Goal: Transaction & Acquisition: Book appointment/travel/reservation

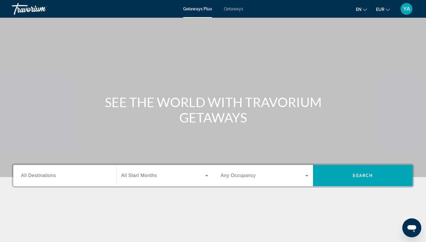
click at [230, 11] on span "Getaways" at bounding box center [233, 9] width 19 height 5
click at [85, 171] on div "Search widget" at bounding box center [65, 176] width 88 height 17
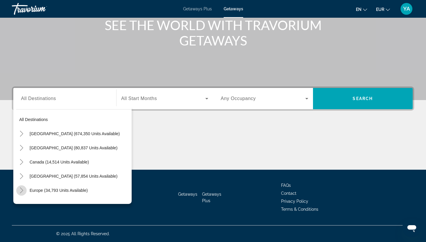
click at [22, 188] on icon "Toggle Europe (34,793 units available)" at bounding box center [22, 191] width 6 height 6
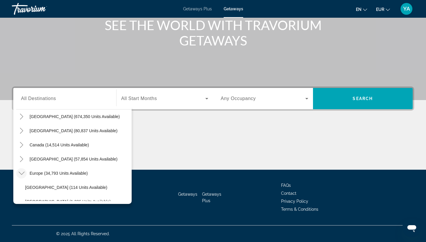
scroll to position [16, 0]
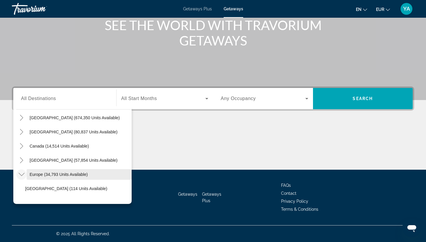
click at [36, 176] on span "Europe (34,793 units available)" at bounding box center [59, 174] width 58 height 5
type input "**********"
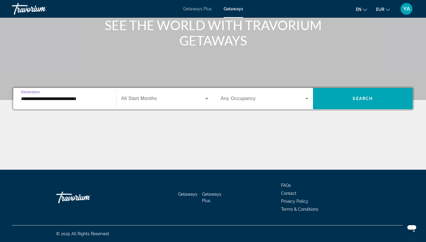
click at [137, 104] on div "Search widget" at bounding box center [164, 98] width 87 height 17
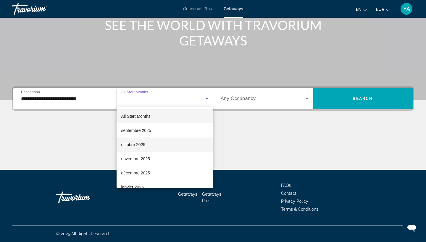
click at [159, 141] on mat-option "octobre 2025" at bounding box center [165, 145] width 97 height 14
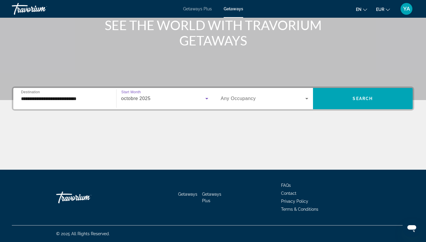
click at [246, 97] on span "Any Occupancy" at bounding box center [238, 98] width 35 height 5
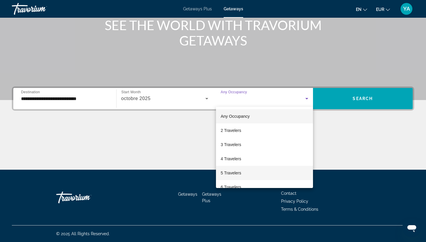
click at [254, 173] on mat-option "5 Travelers" at bounding box center [264, 173] width 97 height 14
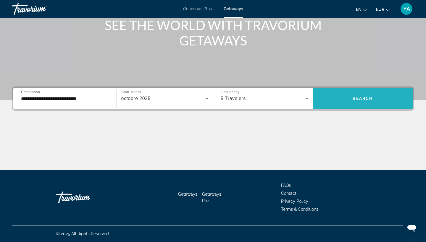
click at [347, 93] on span "Search widget" at bounding box center [363, 99] width 100 height 14
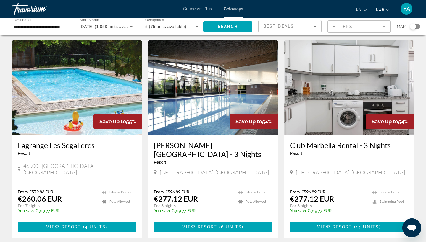
scroll to position [19, 0]
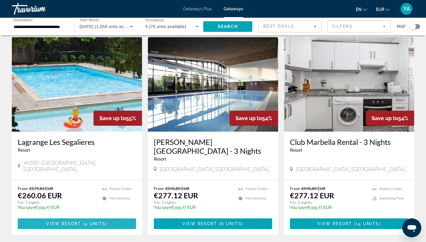
click at [116, 220] on span "Main content" at bounding box center [77, 224] width 118 height 14
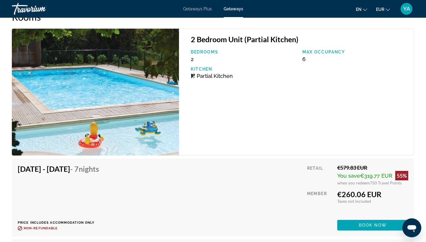
scroll to position [1000, 0]
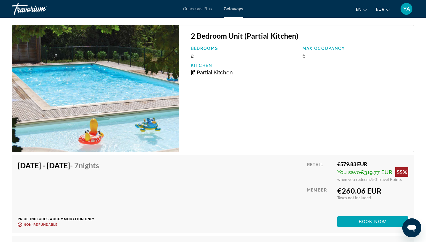
click at [149, 191] on div "[DATE] - [DATE] - 7 Nights Price includes accommodation only Refundable until :…" at bounding box center [213, 194] width 390 height 66
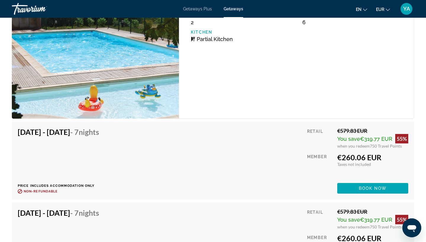
scroll to position [1049, 0]
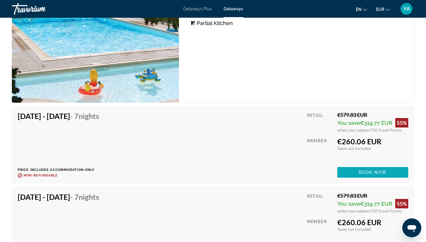
click at [380, 174] on span "Book now" at bounding box center [373, 172] width 28 height 5
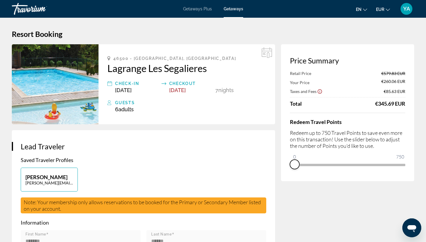
drag, startPoint x: 401, startPoint y: 175, endPoint x: 284, endPoint y: 196, distance: 118.1
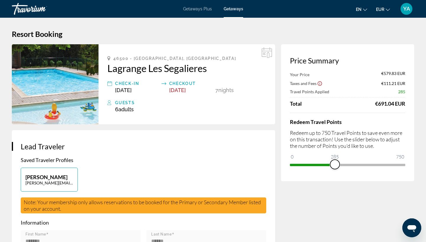
drag, startPoint x: 292, startPoint y: 159, endPoint x: 335, endPoint y: 156, distance: 42.7
click at [335, 164] on ngx-slider "0 750 285" at bounding box center [347, 164] width 115 height 1
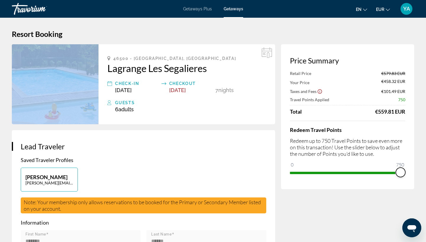
drag, startPoint x: 334, startPoint y: 170, endPoint x: 408, endPoint y: 156, distance: 75.2
click at [408, 156] on div "Price Summary Retail Price €579.83 EUR Your Price €458.32 EUR Taxes and Fees €1…" at bounding box center [347, 116] width 133 height 145
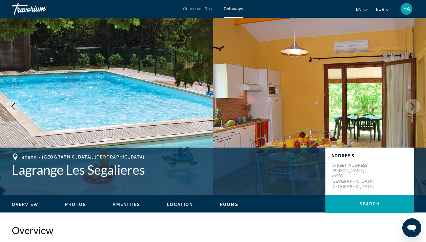
click at [233, 8] on span "Getaways" at bounding box center [234, 9] width 20 height 5
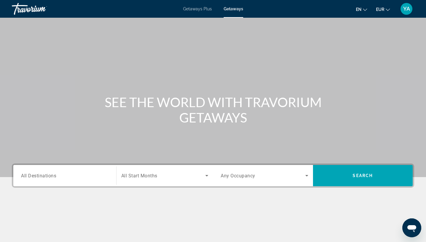
click at [54, 171] on div "Search widget" at bounding box center [65, 176] width 88 height 17
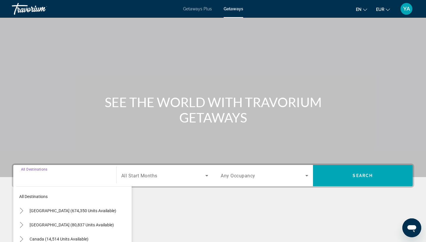
scroll to position [77, 0]
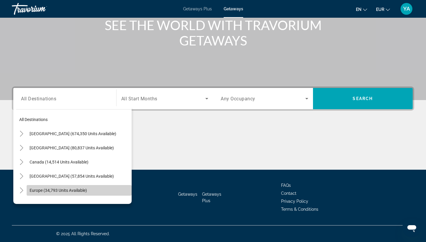
click at [38, 188] on span "Europe (34,793 units available)" at bounding box center [58, 190] width 57 height 5
type input "**********"
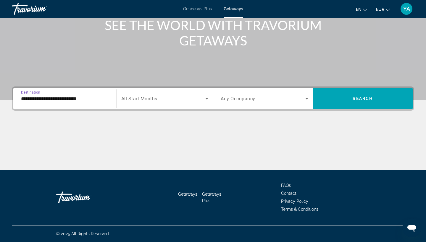
click at [140, 103] on div "Search widget" at bounding box center [164, 98] width 87 height 17
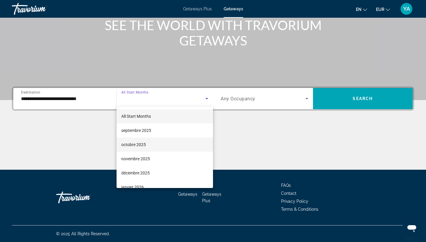
click at [151, 141] on mat-option "octobre 2025" at bounding box center [165, 145] width 97 height 14
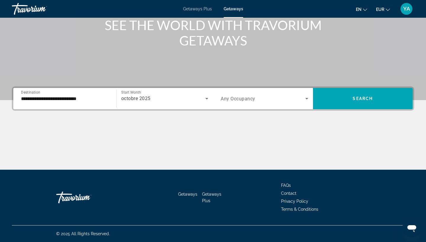
click at [245, 101] on span "Any Occupancy" at bounding box center [238, 99] width 35 height 6
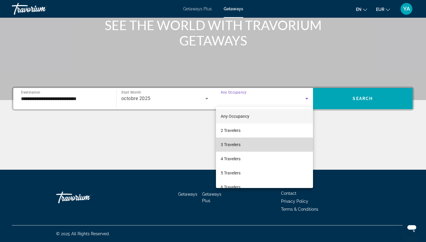
click at [253, 145] on mat-option "3 Travelers" at bounding box center [264, 145] width 97 height 14
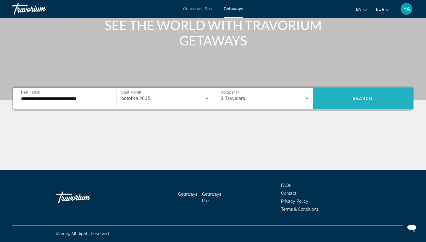
click at [366, 108] on span "Search widget" at bounding box center [363, 98] width 100 height 21
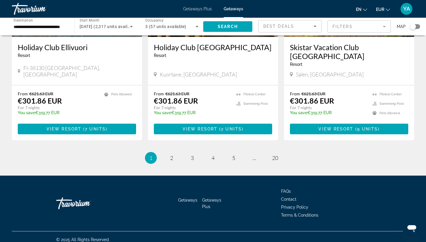
scroll to position [741, 0]
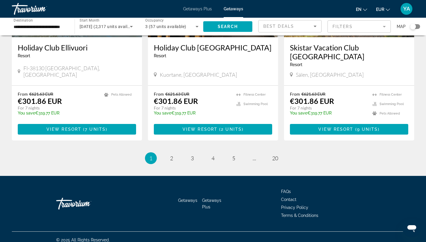
click at [194, 9] on span "Getaways Plus" at bounding box center [197, 9] width 29 height 5
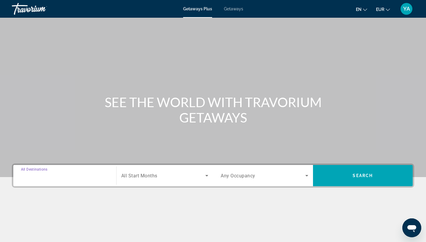
click at [51, 173] on input "Destination All Destinations" at bounding box center [65, 176] width 88 height 7
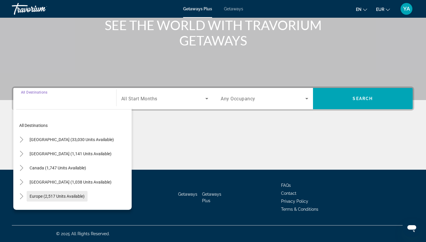
click at [65, 197] on span "Europe (2,517 units available)" at bounding box center [57, 196] width 55 height 5
type input "**********"
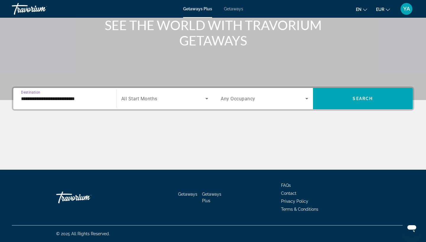
click at [158, 98] on span "Search widget" at bounding box center [163, 98] width 84 height 7
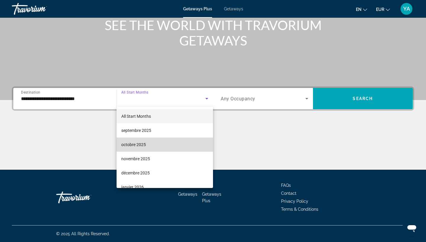
click at [164, 141] on mat-option "octobre 2025" at bounding box center [165, 145] width 97 height 14
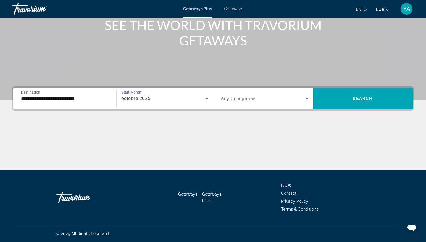
click at [248, 101] on span "Any Occupancy" at bounding box center [238, 99] width 35 height 6
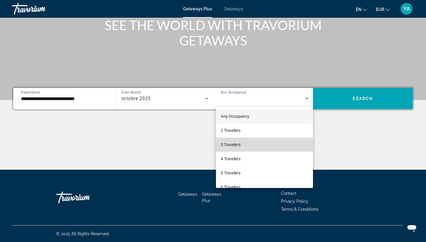
click at [261, 139] on mat-option "3 Travelers" at bounding box center [264, 145] width 97 height 14
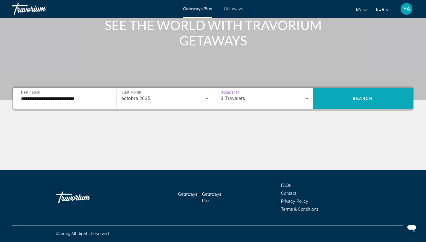
click at [357, 104] on span "Search widget" at bounding box center [363, 99] width 100 height 14
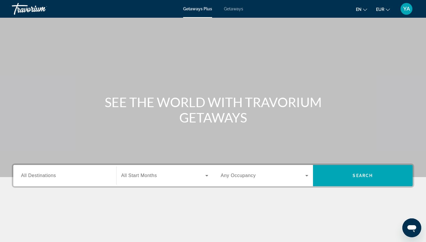
click at [42, 178] on span "All Destinations" at bounding box center [38, 175] width 35 height 5
click at [42, 178] on input "Destination All Destinations" at bounding box center [65, 176] width 88 height 7
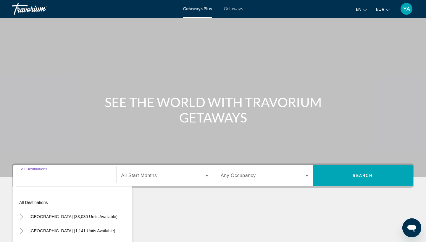
scroll to position [77, 0]
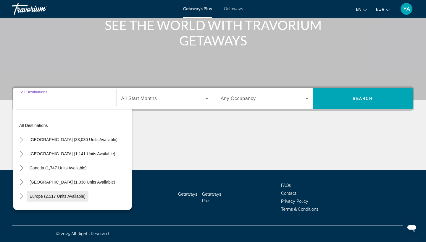
click at [50, 192] on span "Search widget" at bounding box center [58, 197] width 62 height 14
type input "**********"
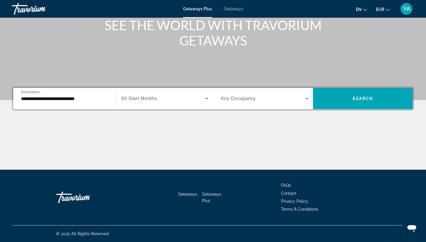
click at [134, 96] on span "Search widget" at bounding box center [163, 98] width 84 height 7
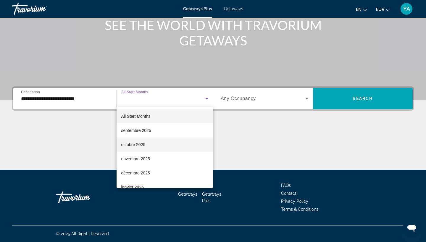
click at [146, 141] on mat-option "octobre 2025" at bounding box center [165, 145] width 97 height 14
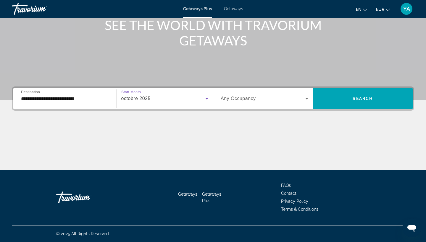
click at [258, 80] on div "Main content" at bounding box center [213, 11] width 426 height 177
click at [261, 89] on div "Occupancy Any Occupancy" at bounding box center [264, 98] width 97 height 21
click at [264, 96] on span "Search widget" at bounding box center [263, 98] width 85 height 7
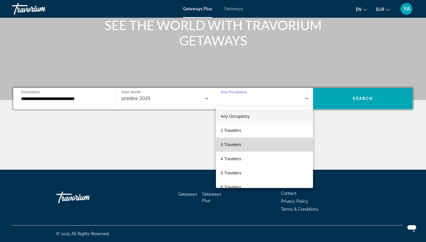
click at [256, 140] on mat-option "3 Travelers" at bounding box center [264, 145] width 97 height 14
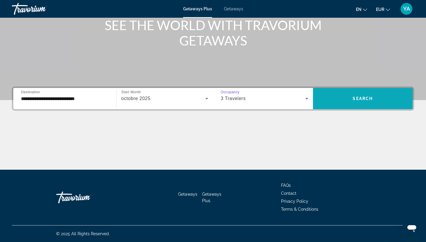
click at [355, 103] on span "Search widget" at bounding box center [363, 99] width 100 height 14
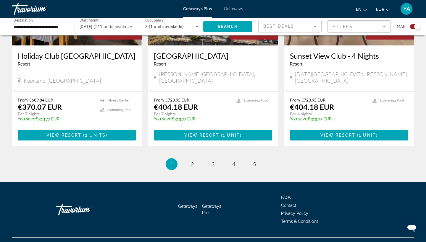
scroll to position [907, 0]
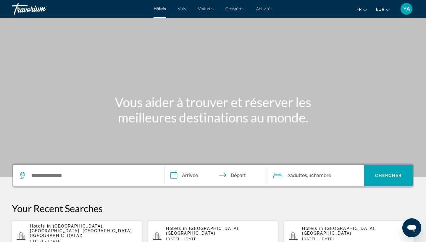
click at [407, 8] on span "YA" at bounding box center [406, 9] width 7 height 6
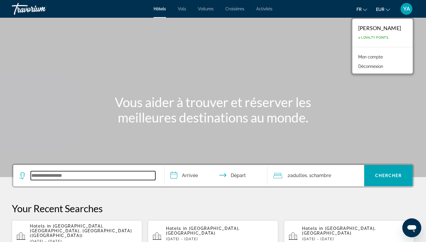
click at [142, 178] on input "Search widget" at bounding box center [93, 176] width 124 height 9
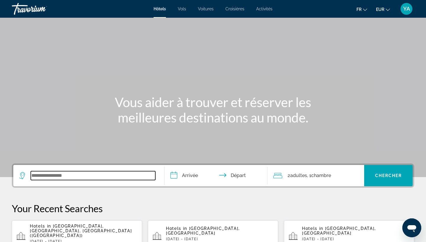
scroll to position [145, 0]
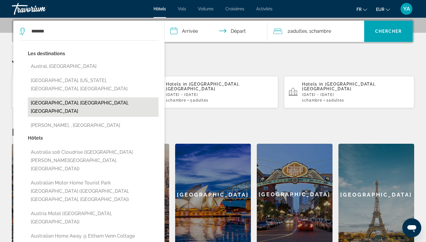
drag, startPoint x: 142, startPoint y: 178, endPoint x: 67, endPoint y: 96, distance: 111.2
click at [67, 98] on button "Austria Wine Region, Lower Austria, Austria" at bounding box center [93, 108] width 131 height 20
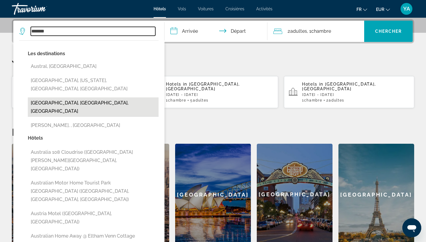
type input "**********"
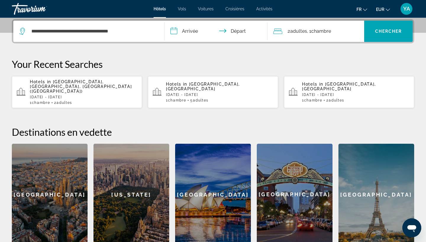
click at [191, 34] on input "**********" at bounding box center [216, 32] width 105 height 23
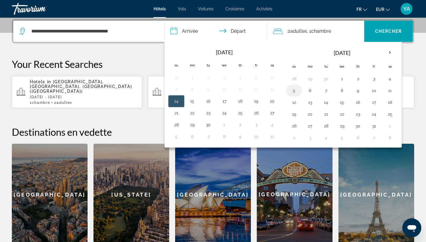
click at [292, 89] on button "5" at bounding box center [293, 91] width 9 height 8
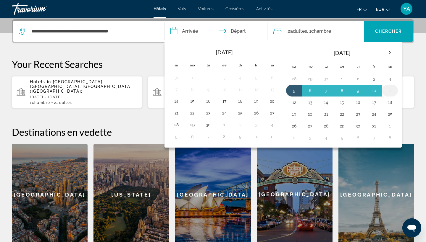
click at [387, 92] on button "11" at bounding box center [389, 91] width 9 height 8
type input "**********"
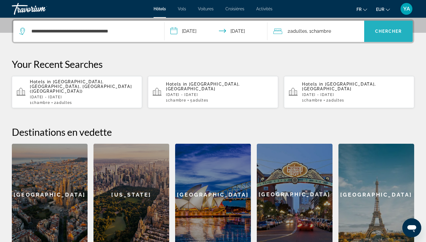
click at [400, 29] on span "Chercher" at bounding box center [388, 31] width 27 height 5
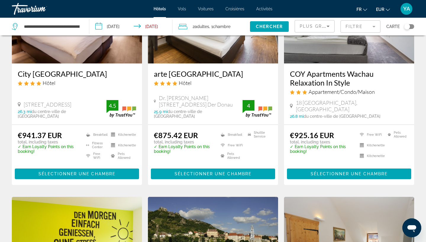
scroll to position [87, 0]
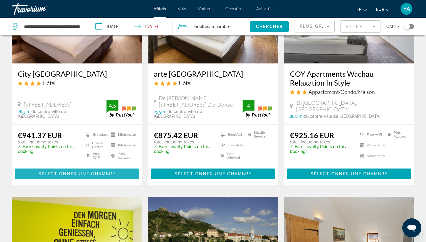
click at [87, 172] on span "Sélectionner une chambre" at bounding box center [76, 174] width 77 height 5
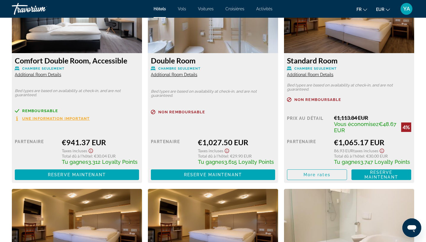
scroll to position [858, 0]
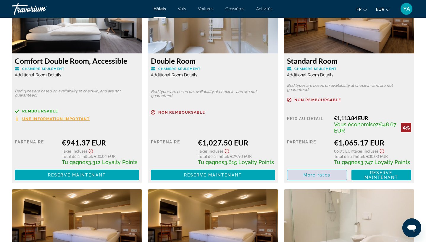
click at [332, 177] on span "Main content" at bounding box center [316, 175] width 59 height 14
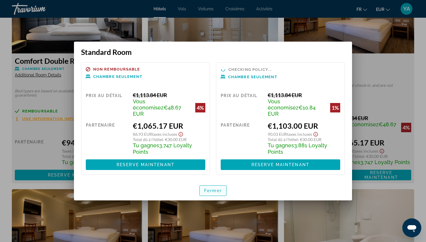
click at [213, 189] on span "Fermer" at bounding box center [213, 191] width 18 height 5
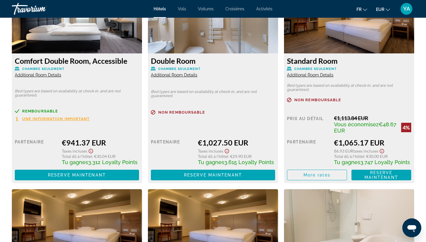
scroll to position [858, 0]
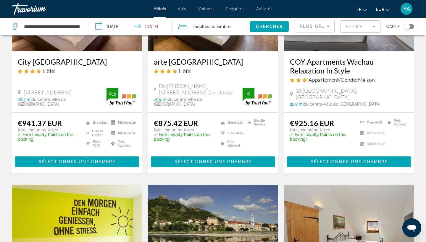
scroll to position [100, 0]
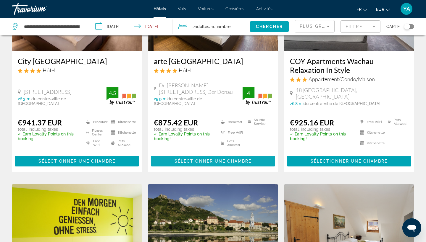
click at [258, 158] on span "Main content" at bounding box center [213, 161] width 124 height 14
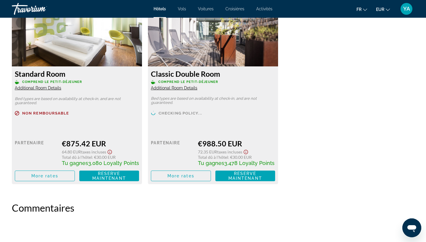
scroll to position [845, 0]
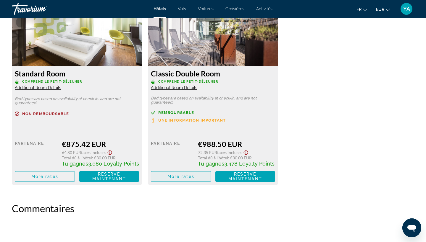
click at [198, 175] on span "Main content" at bounding box center [180, 177] width 59 height 14
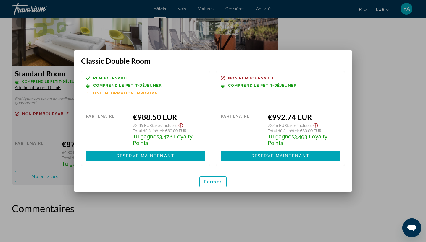
scroll to position [0, 0]
click at [214, 184] on span "Fermer" at bounding box center [213, 182] width 18 height 5
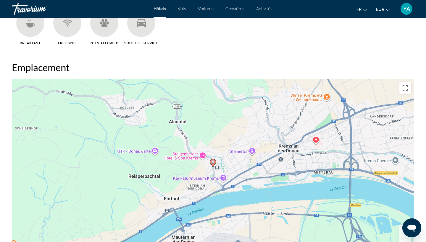
scroll to position [503, 0]
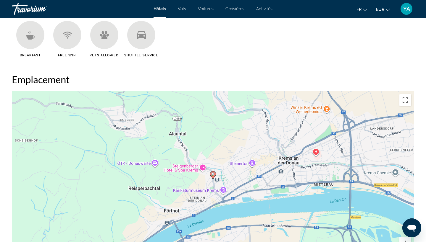
click at [185, 10] on span "Vols" at bounding box center [182, 9] width 8 height 5
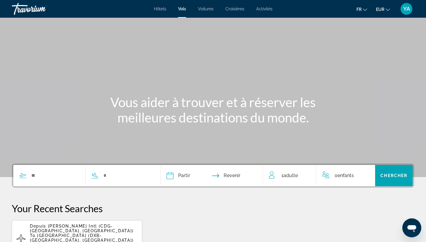
click at [203, 9] on span "Voitures" at bounding box center [206, 9] width 16 height 5
